Goal: Check status: Check status

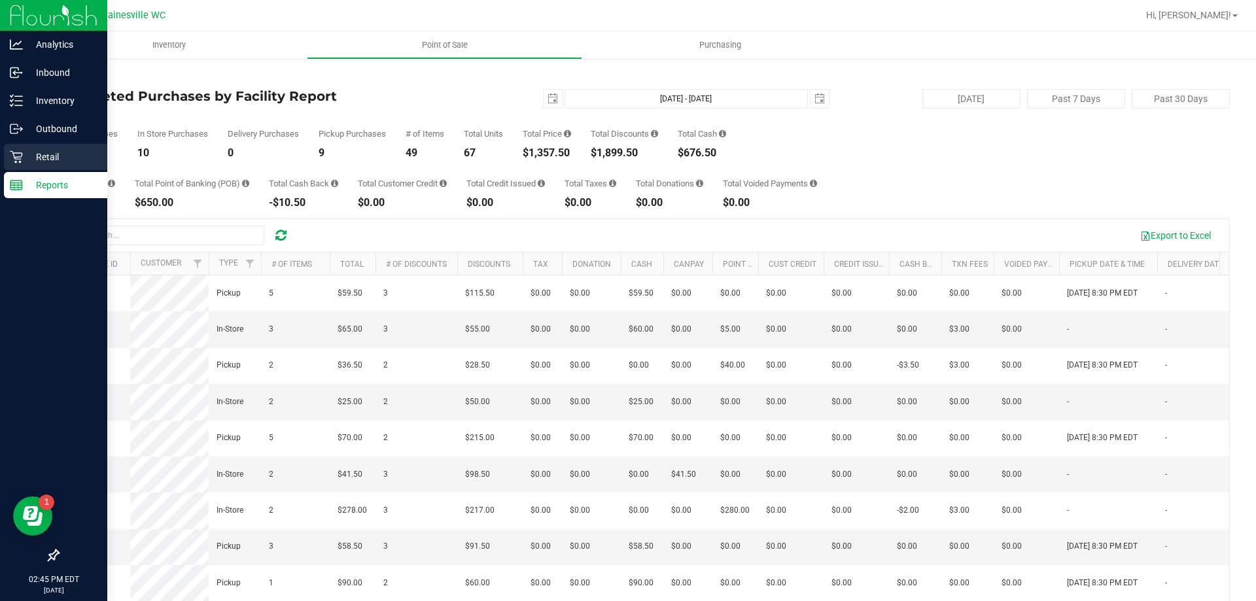
click at [9, 152] on div "Retail" at bounding box center [55, 157] width 103 height 26
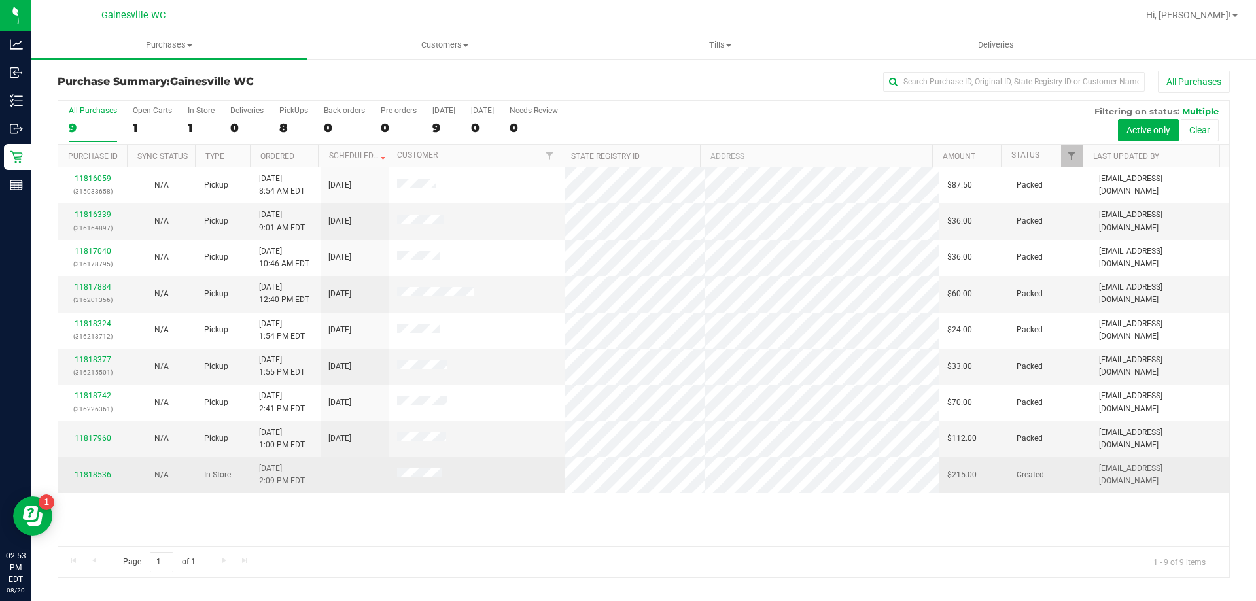
click at [86, 474] on link "11818536" at bounding box center [93, 474] width 37 height 9
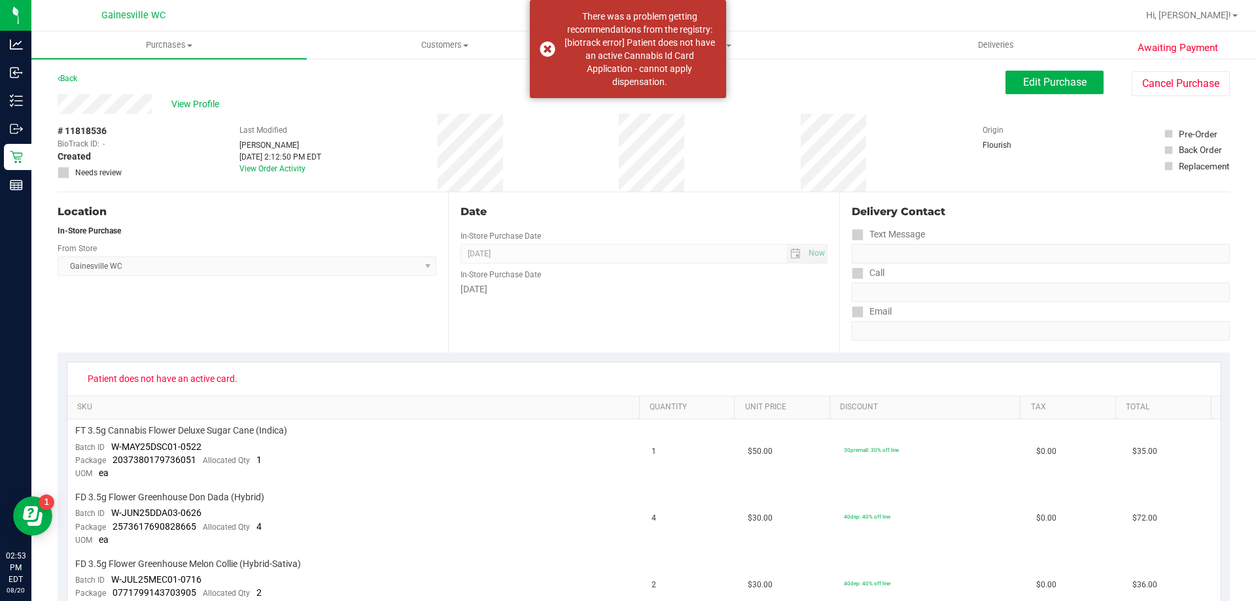
click at [168, 380] on span "Patient does not have an active card." at bounding box center [162, 378] width 167 height 21
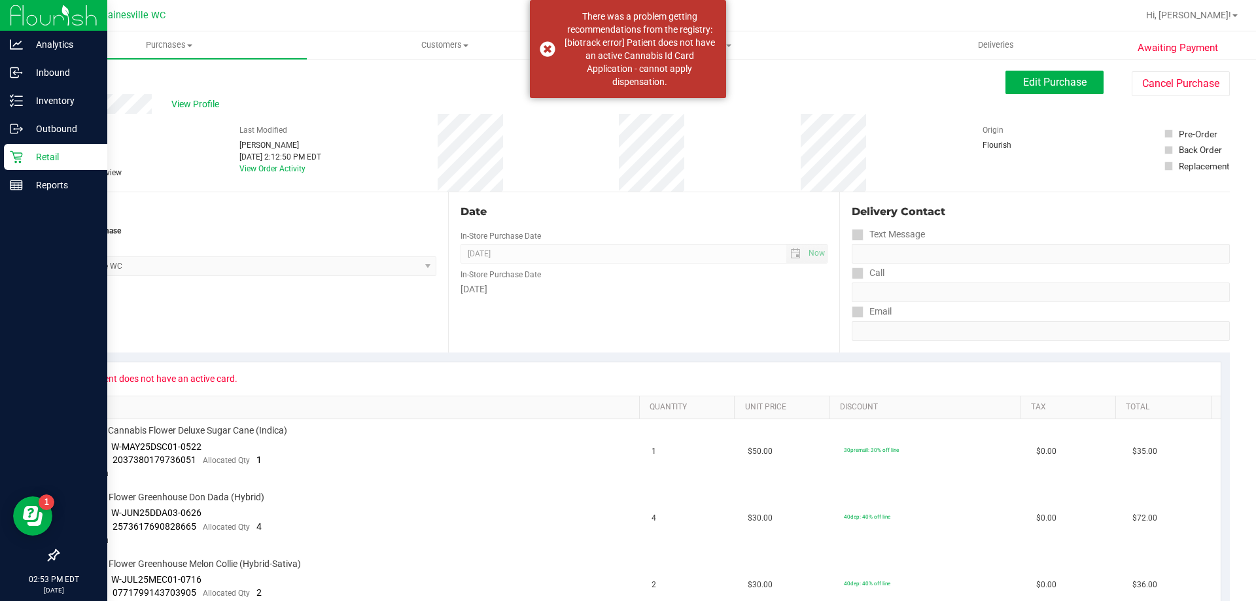
click at [30, 159] on p "Retail" at bounding box center [62, 157] width 79 height 16
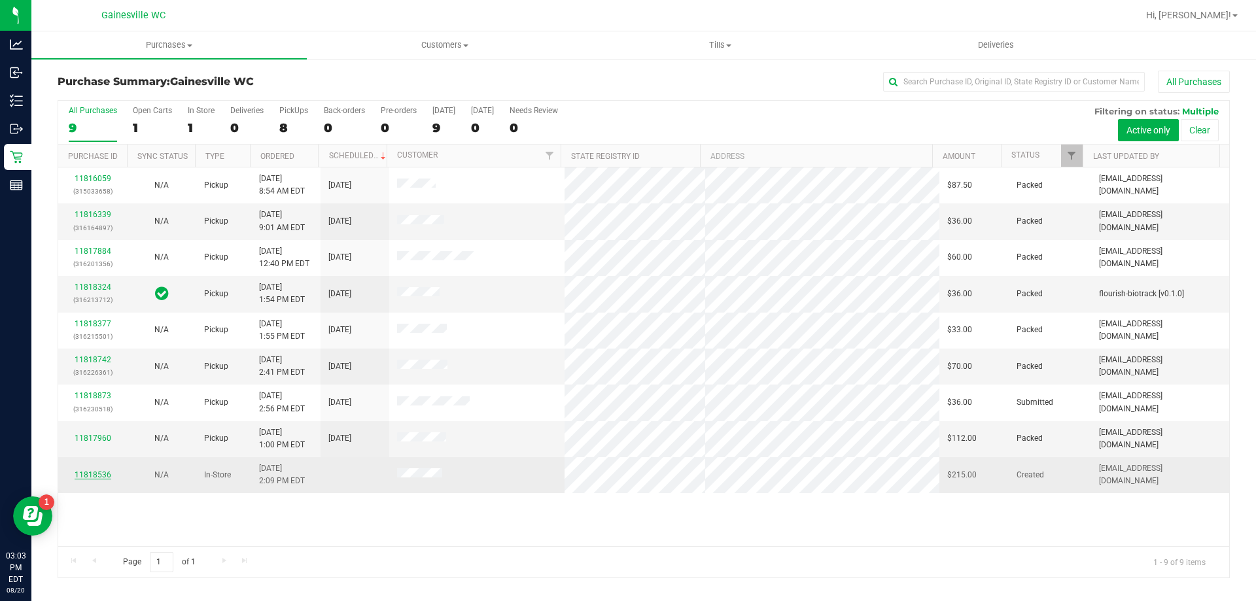
click at [91, 474] on link "11818536" at bounding box center [93, 474] width 37 height 9
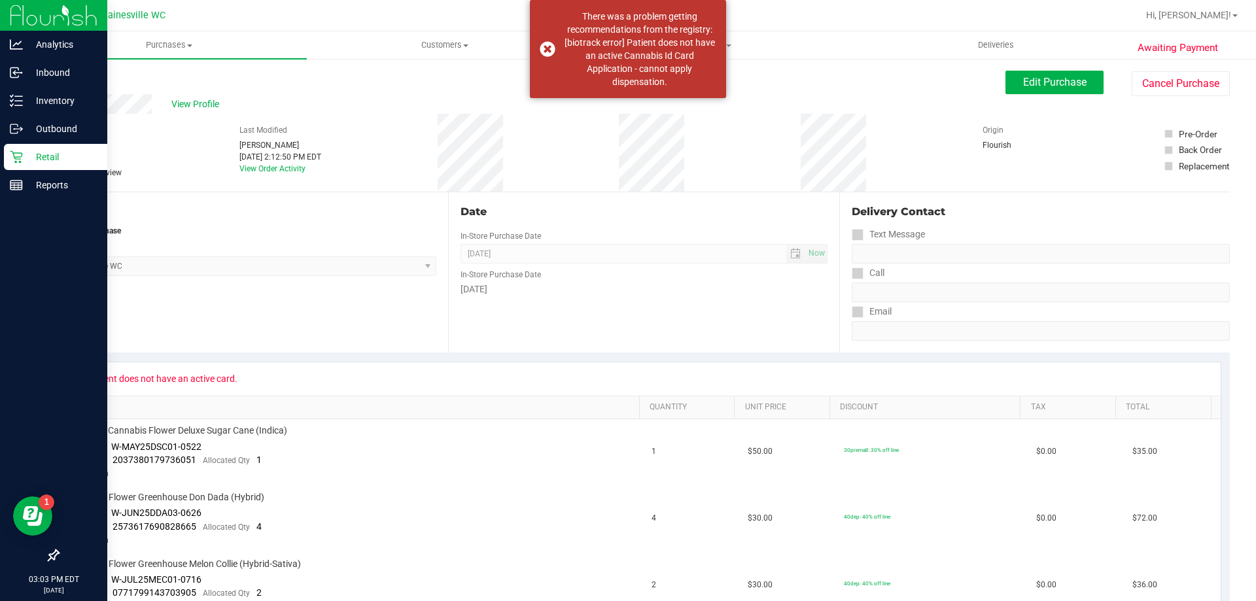
click at [24, 164] on p "Retail" at bounding box center [62, 157] width 79 height 16
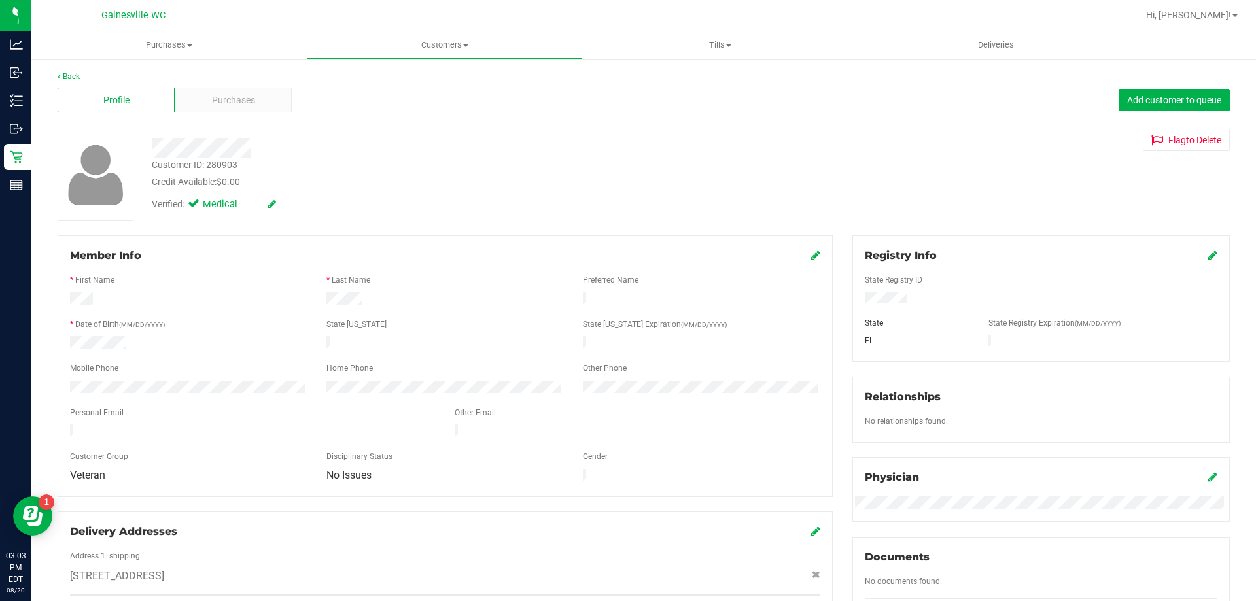
click at [1209, 257] on icon at bounding box center [1213, 255] width 9 height 10
click at [1206, 257] on icon at bounding box center [1212, 256] width 12 height 10
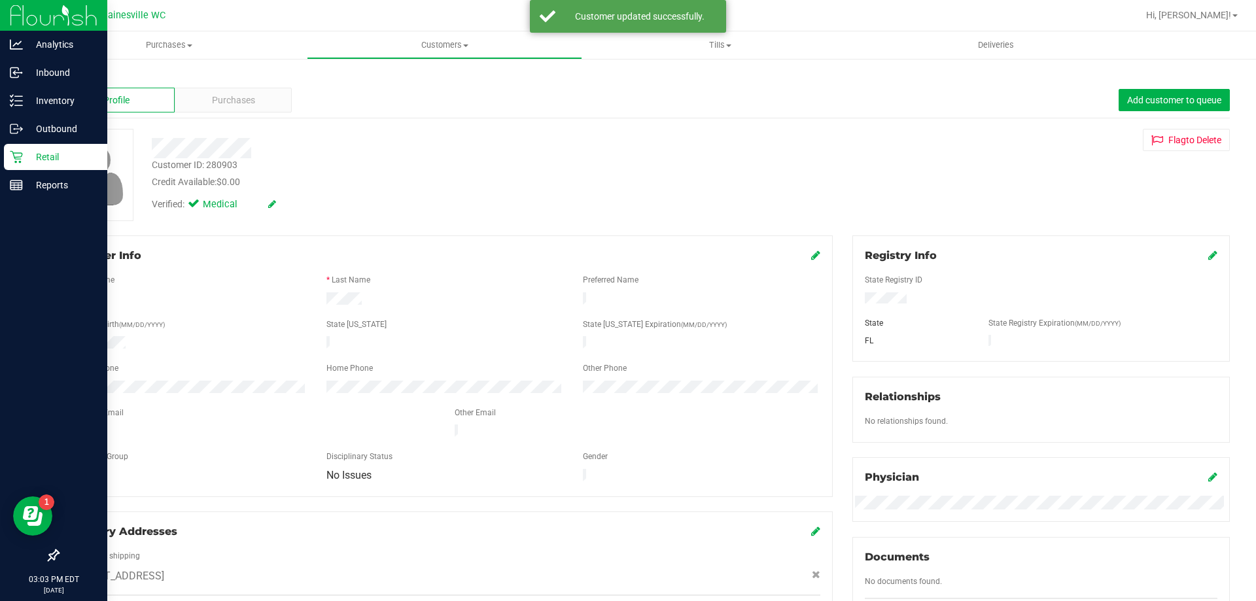
click at [59, 161] on p "Retail" at bounding box center [62, 157] width 79 height 16
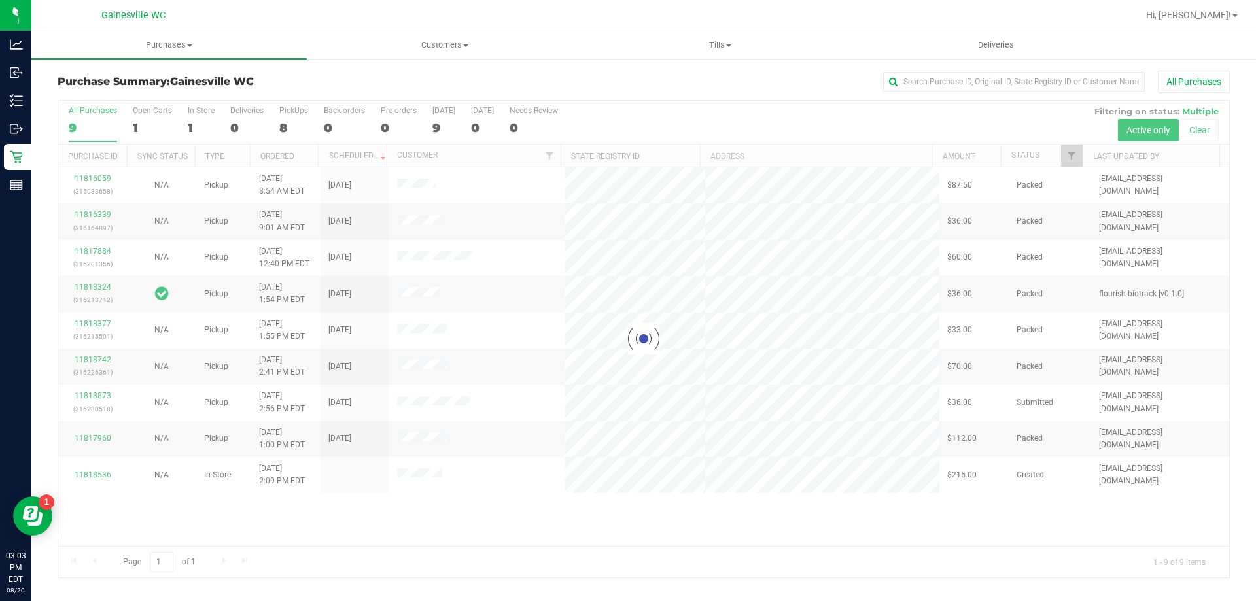
click at [94, 475] on div at bounding box center [643, 339] width 1171 height 477
click at [94, 473] on div at bounding box center [643, 339] width 1171 height 477
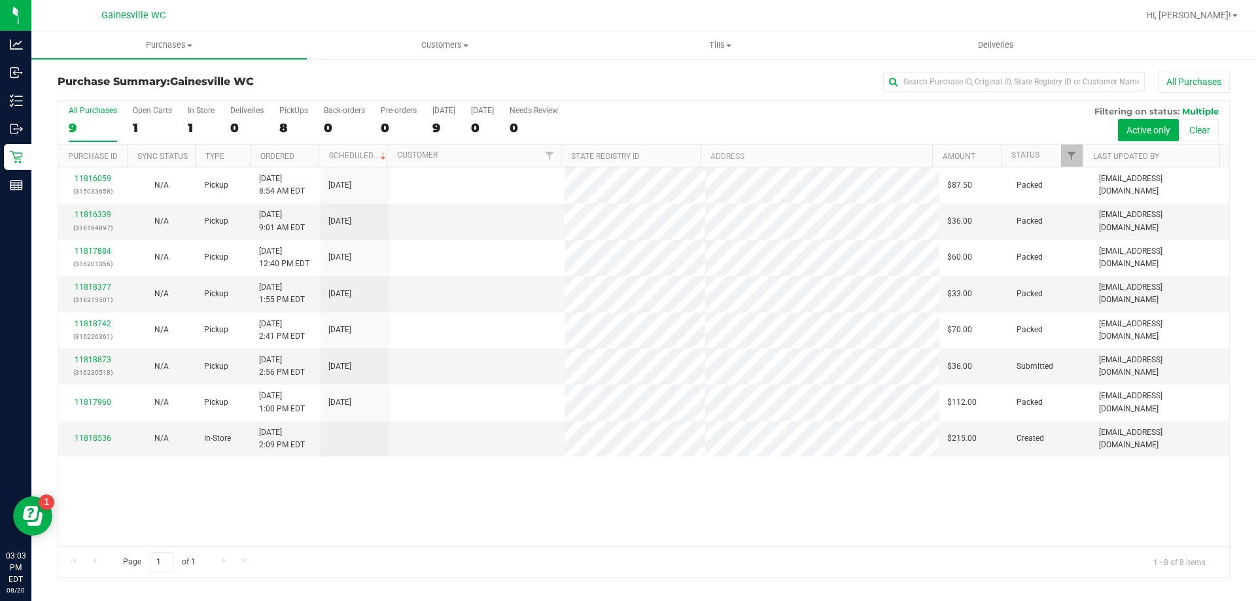
click at [94, 473] on div "11816059 (315033658) N/A Pickup 8/20/2025 8:54 AM EDT 8/20/2025 $87.50 Packed m…" at bounding box center [643, 357] width 1171 height 379
click at [107, 433] on div "11818536" at bounding box center [92, 439] width 53 height 12
click at [105, 438] on link "11818536" at bounding box center [93, 438] width 37 height 9
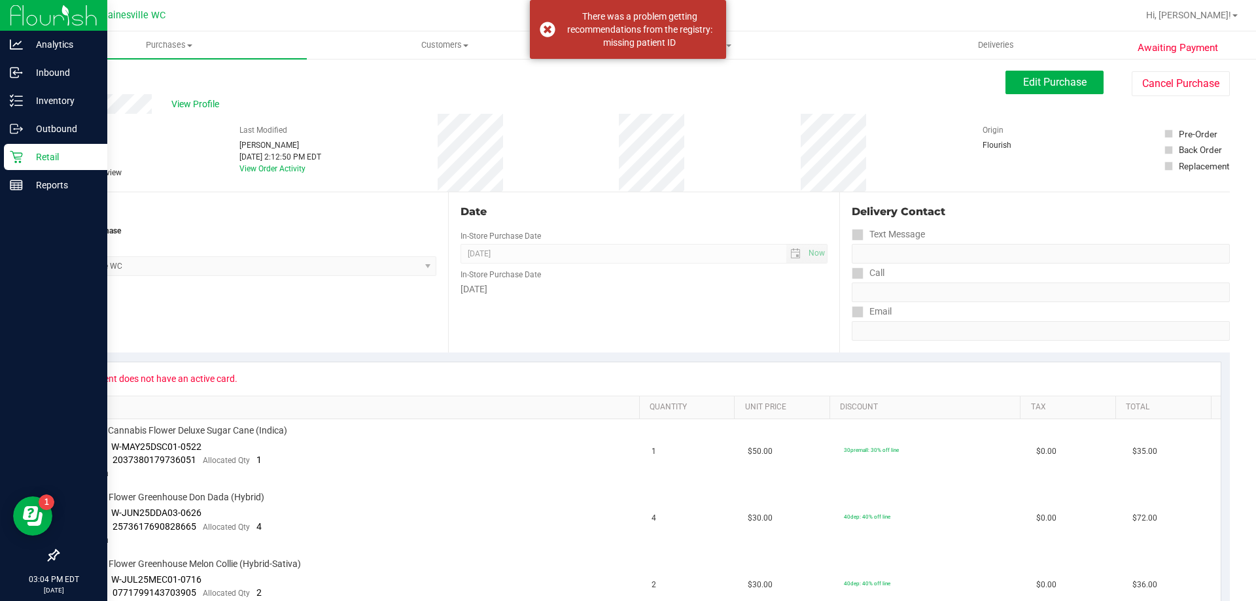
click at [24, 166] on div "Retail" at bounding box center [55, 157] width 103 height 26
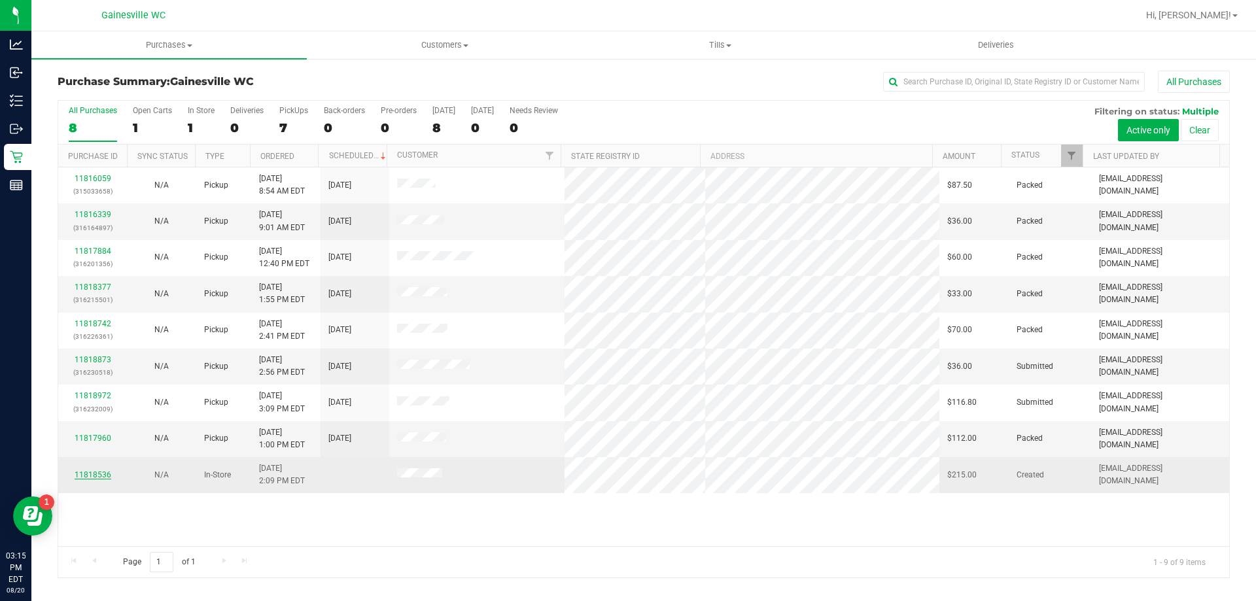
click at [107, 475] on link "11818536" at bounding box center [93, 474] width 37 height 9
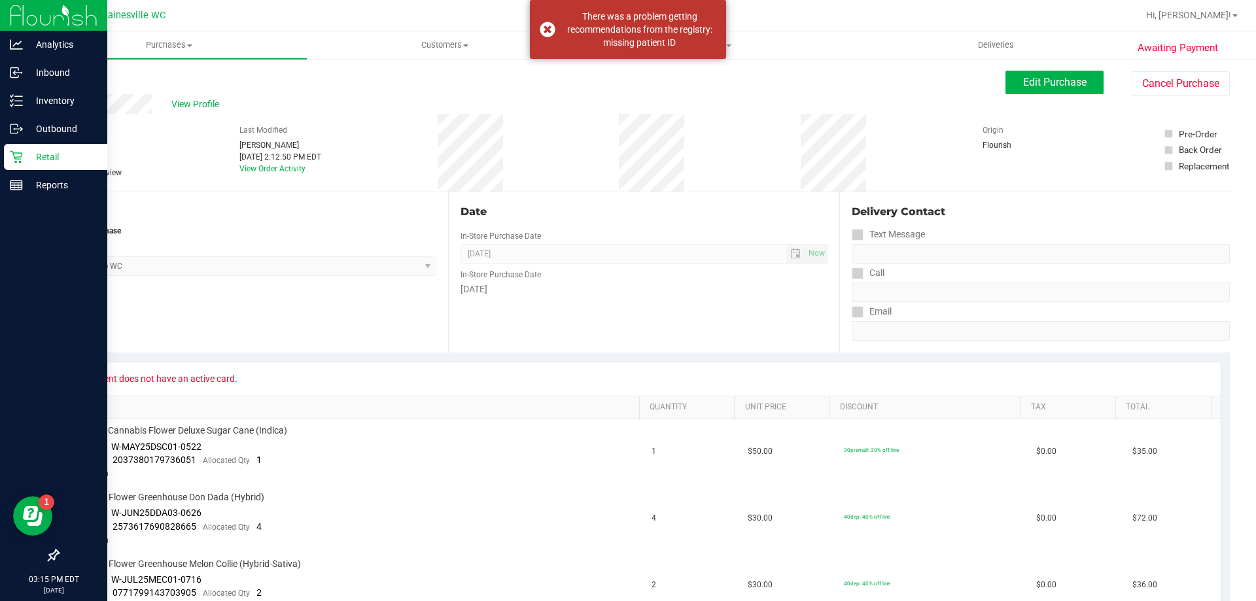
click at [27, 152] on p "Retail" at bounding box center [62, 157] width 79 height 16
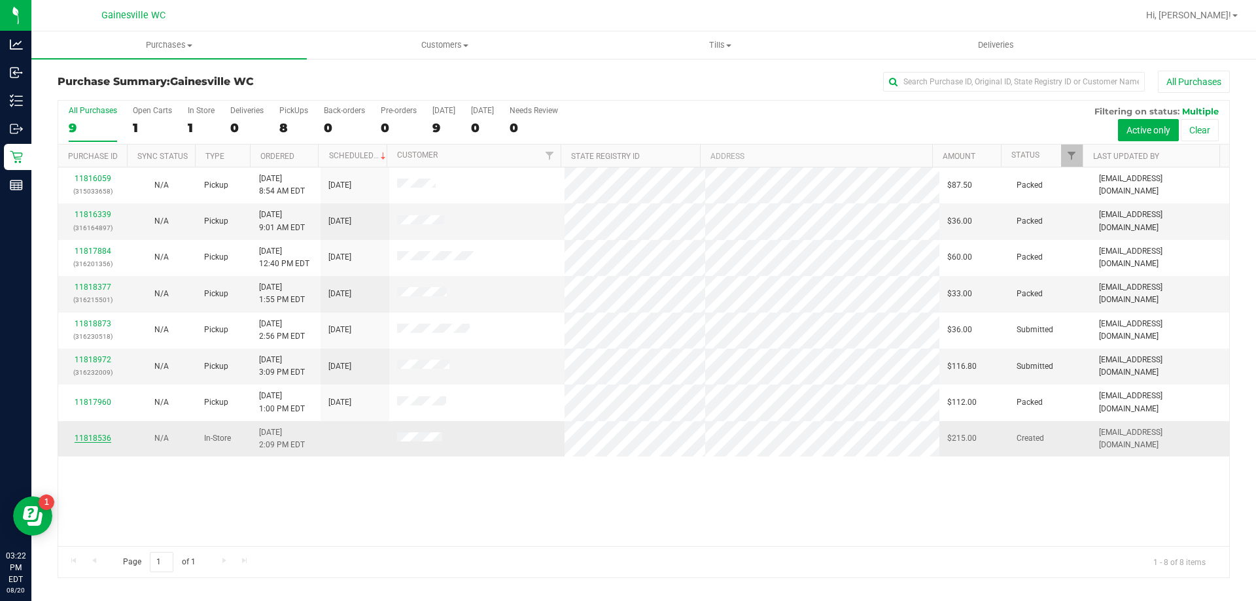
click at [96, 441] on link "11818536" at bounding box center [93, 438] width 37 height 9
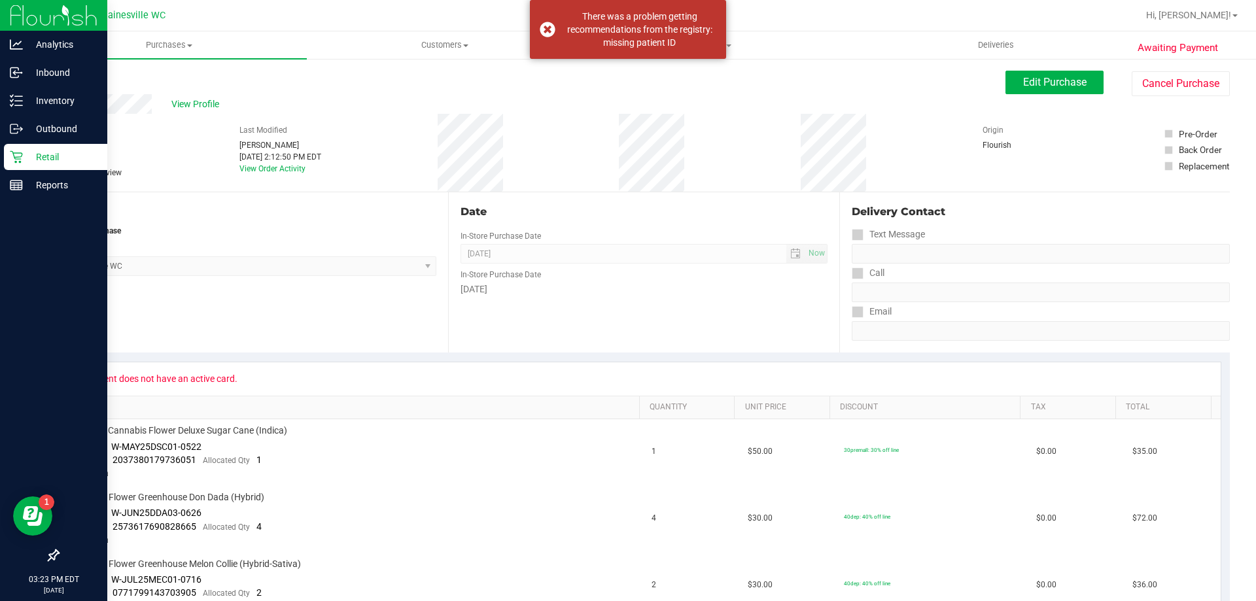
click at [22, 155] on icon at bounding box center [16, 157] width 12 height 12
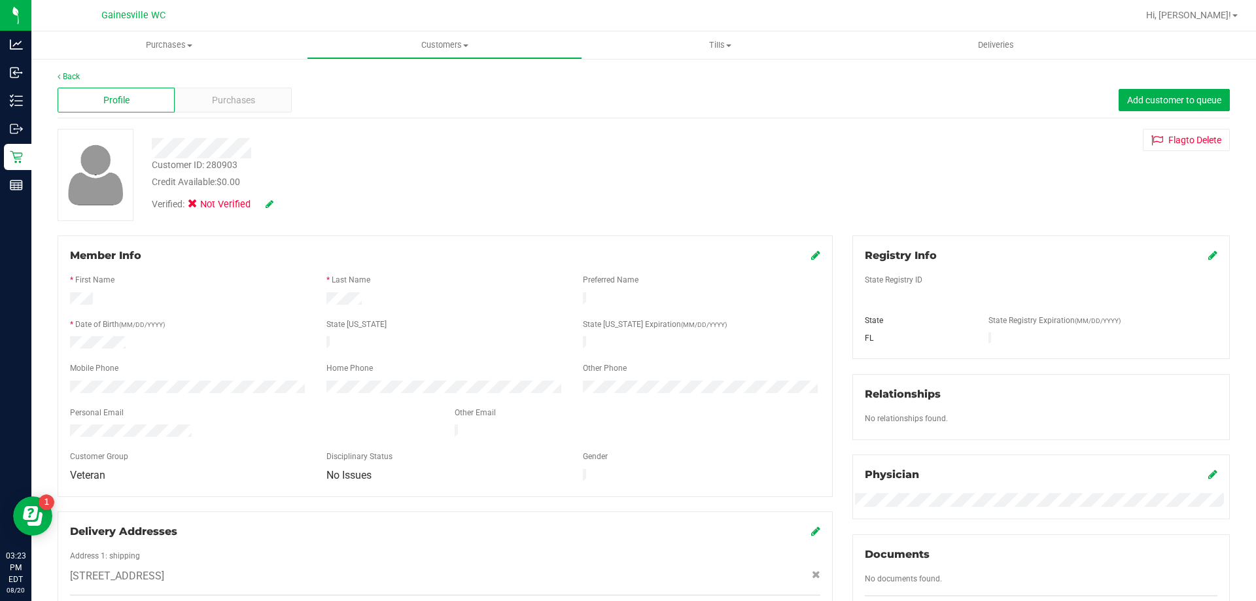
click at [886, 304] on div at bounding box center [1041, 309] width 353 height 10
